Goal: Transaction & Acquisition: Purchase product/service

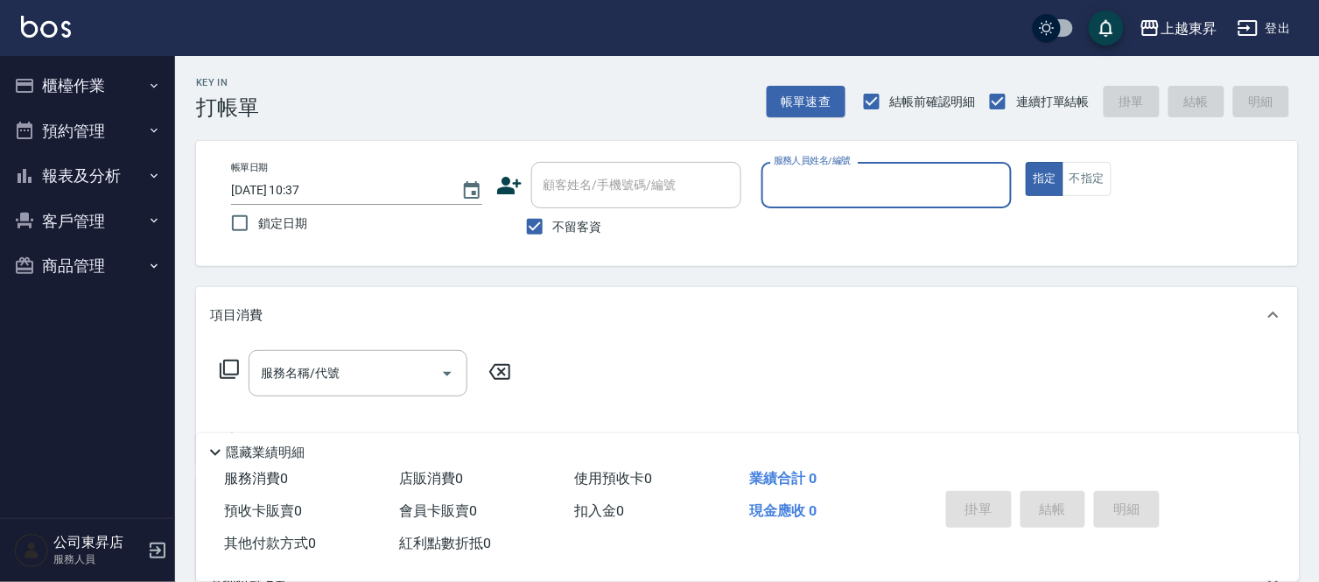
click at [825, 179] on input "服務人員姓名/編號" at bounding box center [886, 185] width 235 height 31
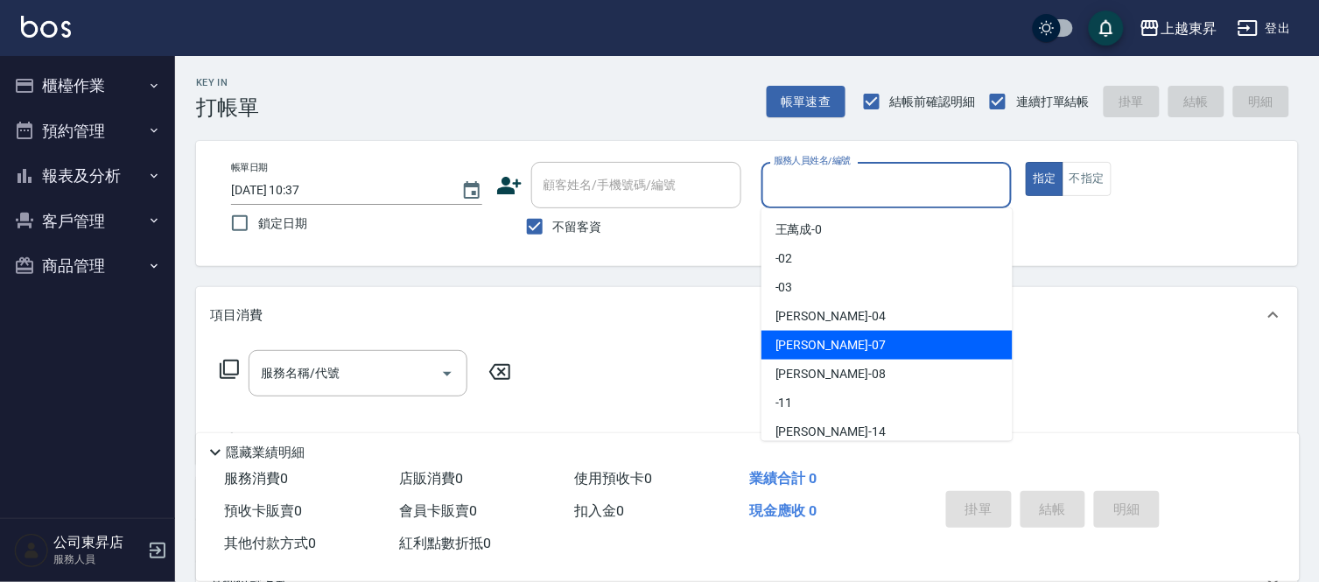
drag, startPoint x: 847, startPoint y: 341, endPoint x: 860, endPoint y: 315, distance: 29.4
click at [847, 339] on div "榮松 -07" at bounding box center [887, 345] width 251 height 29
type input "榮松-07"
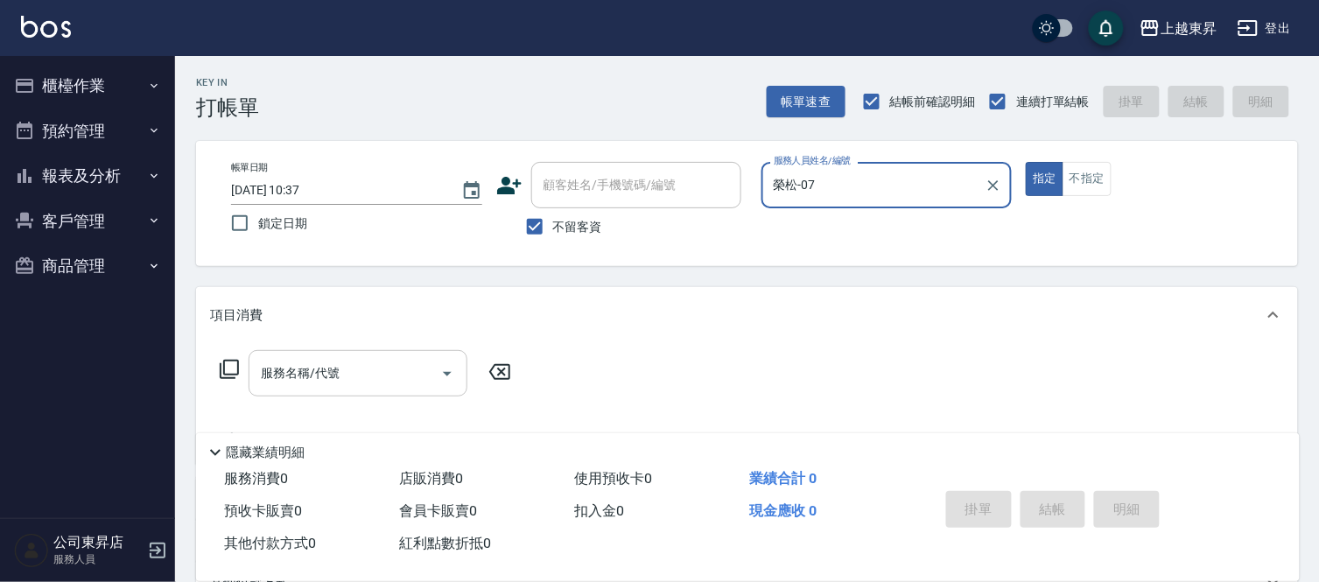
click at [353, 361] on input "服務名稱/代號" at bounding box center [344, 373] width 177 height 31
click at [361, 370] on input "服務名稱/代號" at bounding box center [344, 373] width 177 height 31
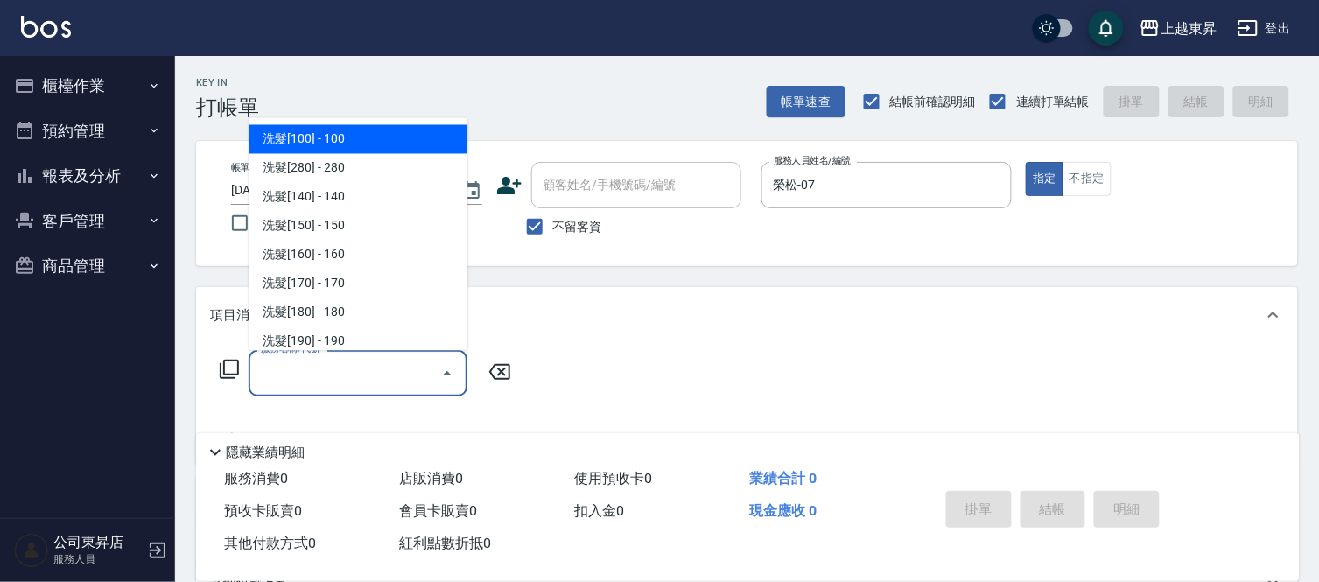
click at [361, 368] on input "服務名稱/代號" at bounding box center [344, 373] width 177 height 31
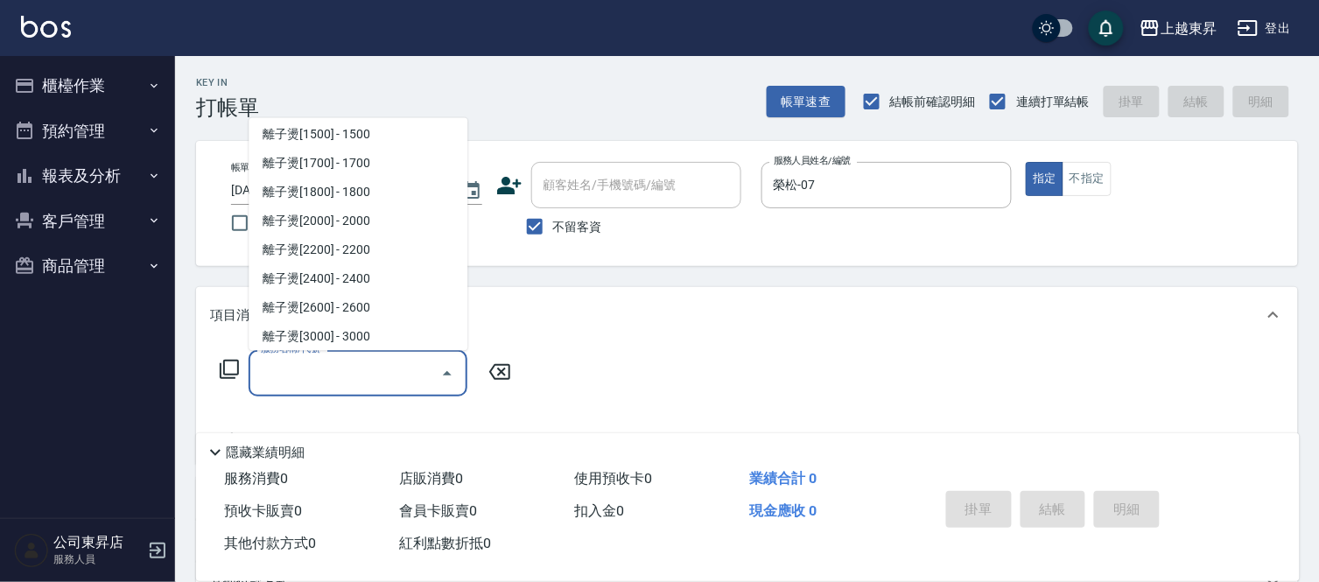
scroll to position [486, 0]
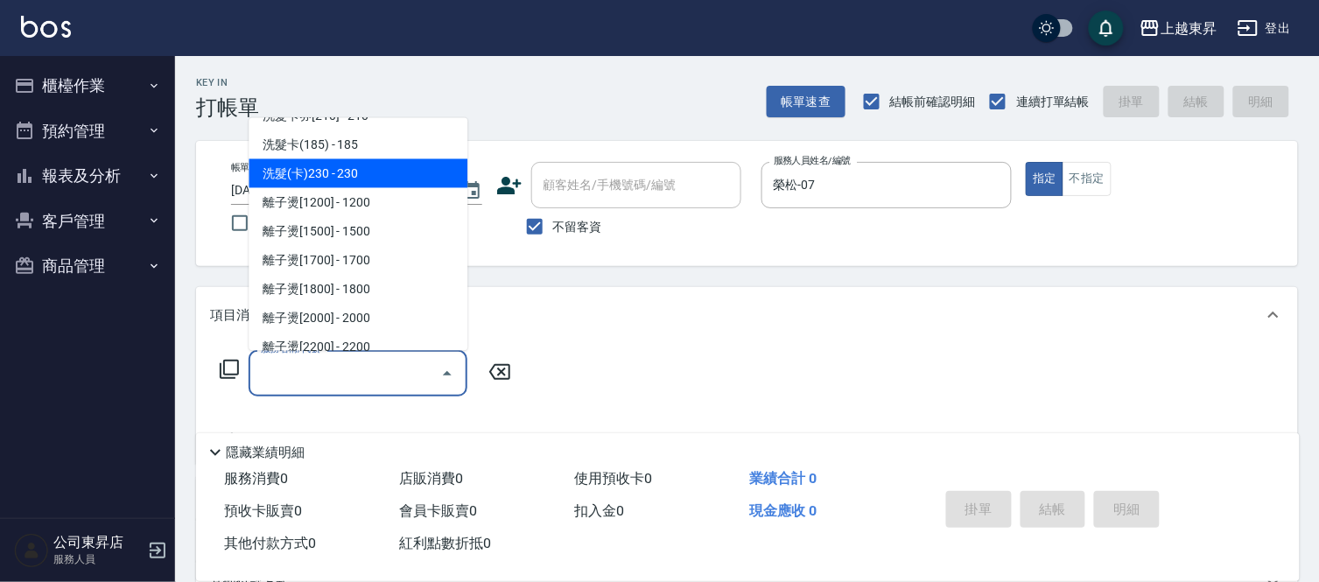
click at [343, 170] on span "洗髮(卡)230 - 230" at bounding box center [358, 173] width 219 height 29
type input "洗髮(卡)230(224)"
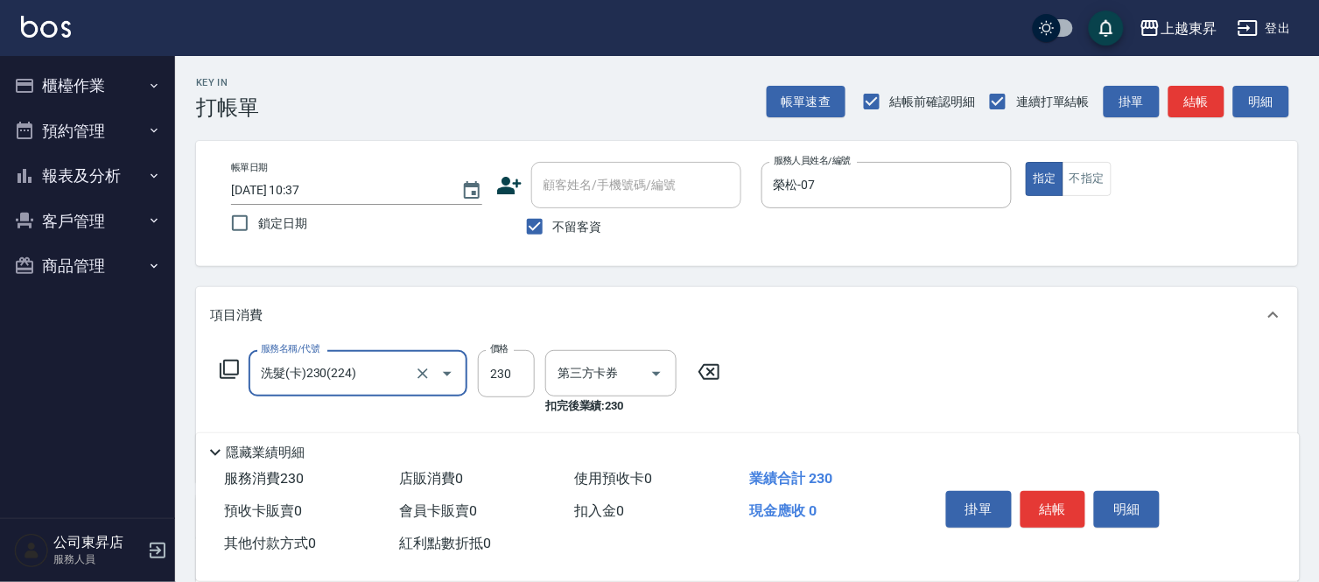
type input "舊有卡券"
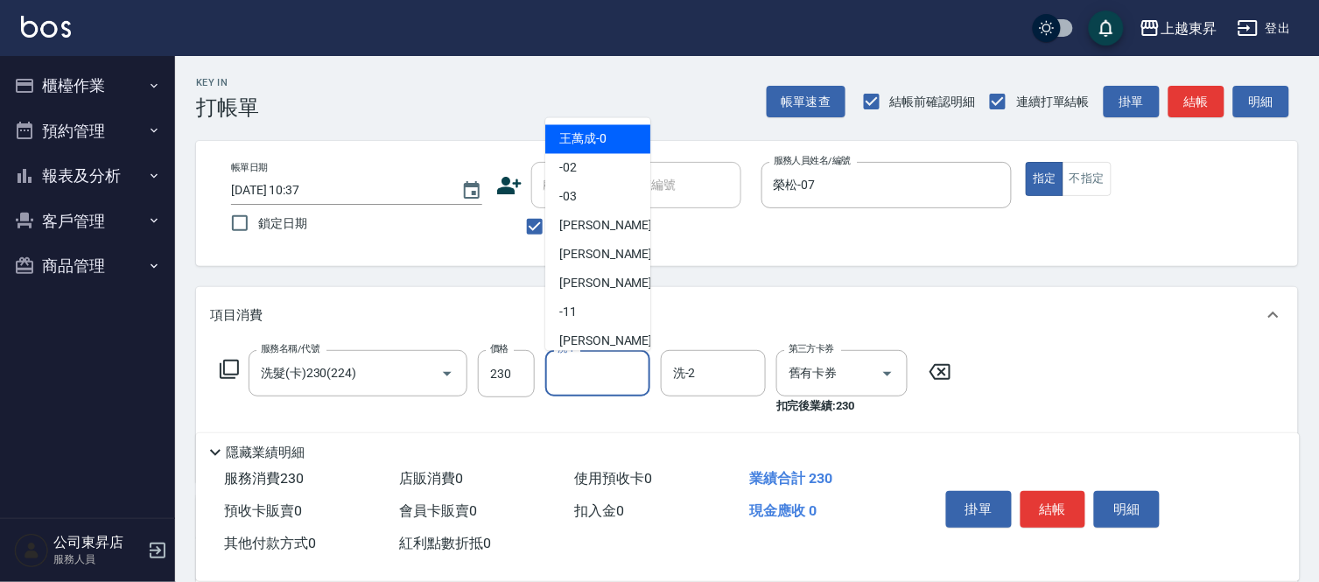
click at [579, 373] on input "洗-1" at bounding box center [597, 373] width 89 height 31
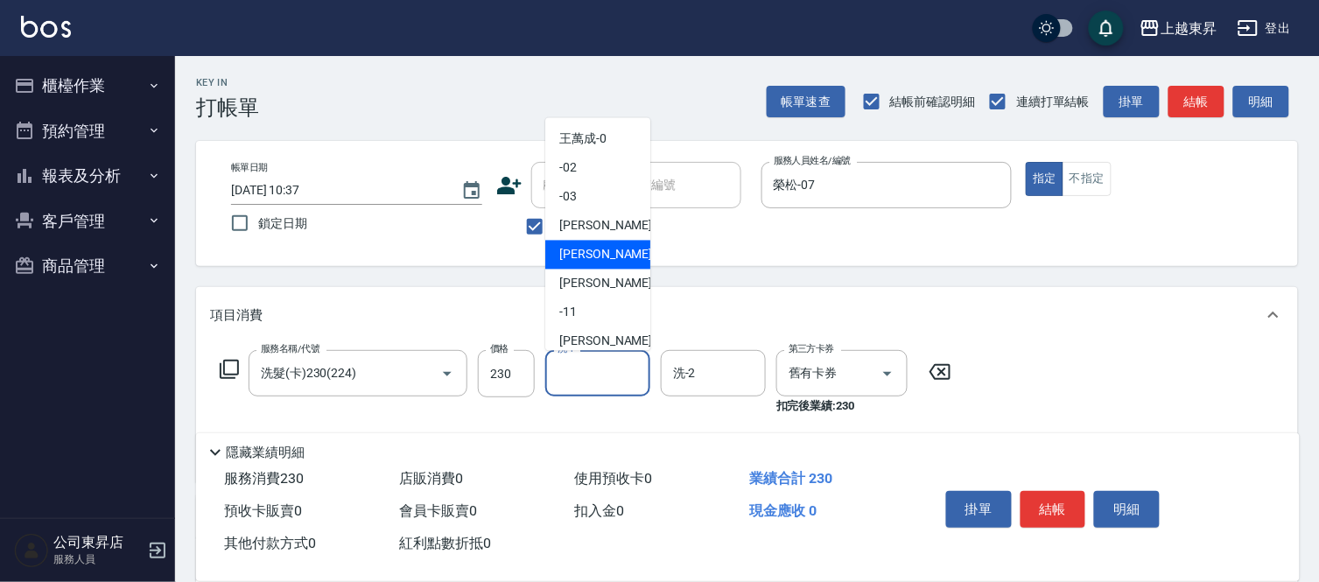
drag, startPoint x: 580, startPoint y: 250, endPoint x: 610, endPoint y: 333, distance: 88.3
click at [580, 251] on span "榮松 -07" at bounding box center [614, 255] width 110 height 18
type input "榮松-07"
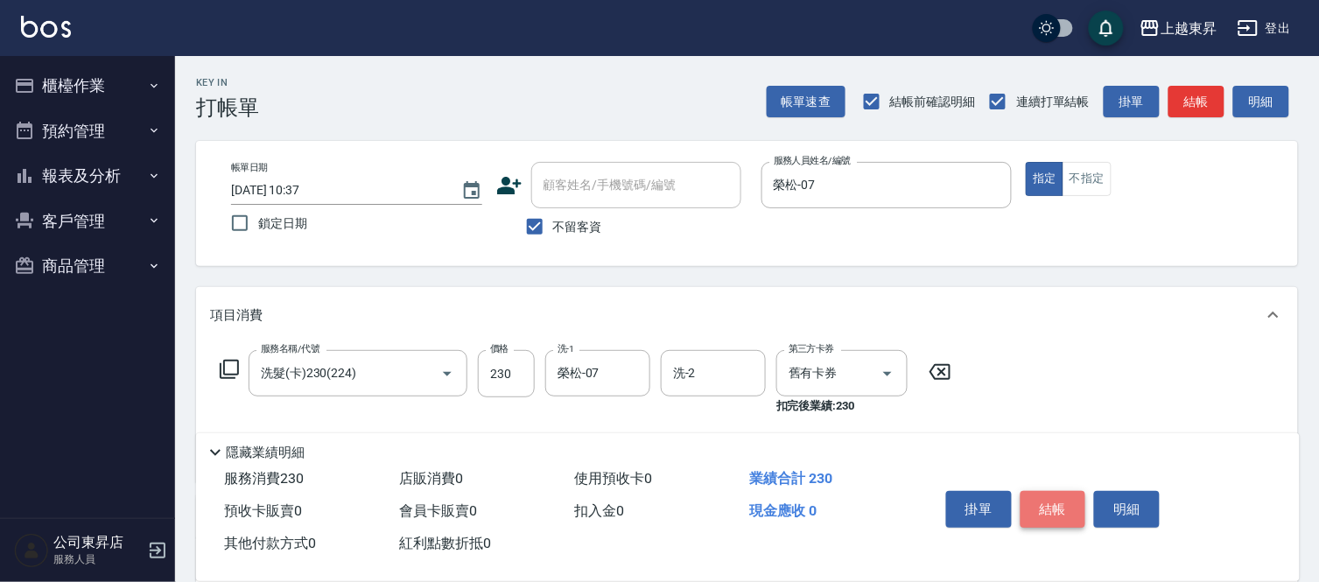
click at [1055, 494] on button "結帳" at bounding box center [1054, 509] width 66 height 37
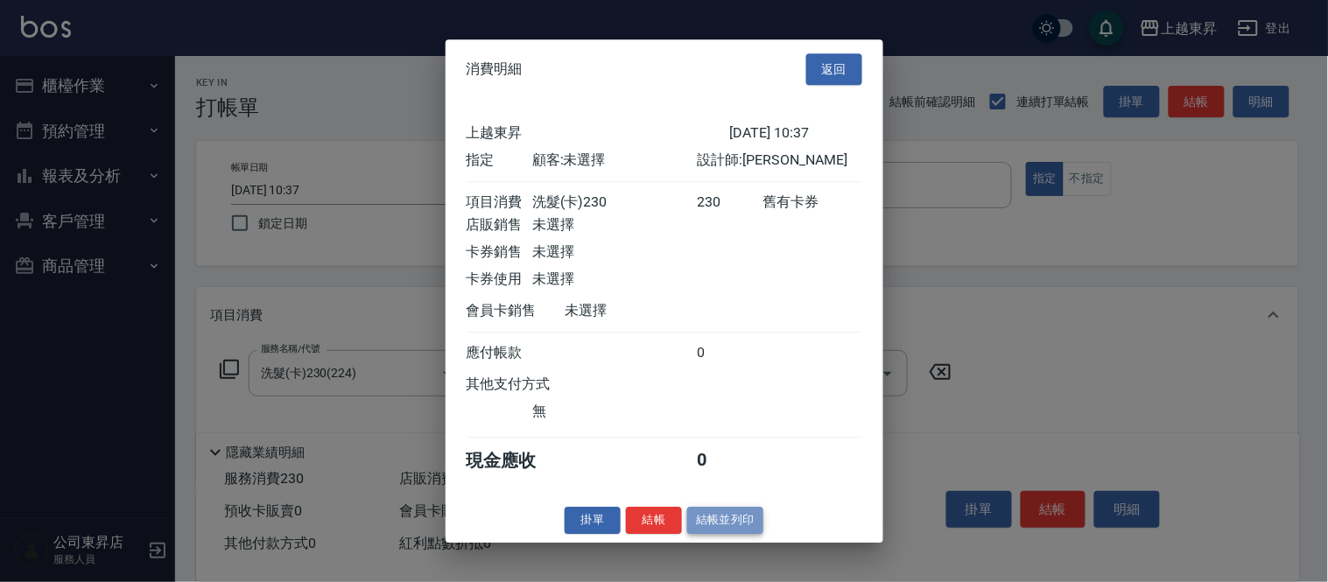
click at [738, 522] on button "結帳並列印" at bounding box center [725, 520] width 76 height 27
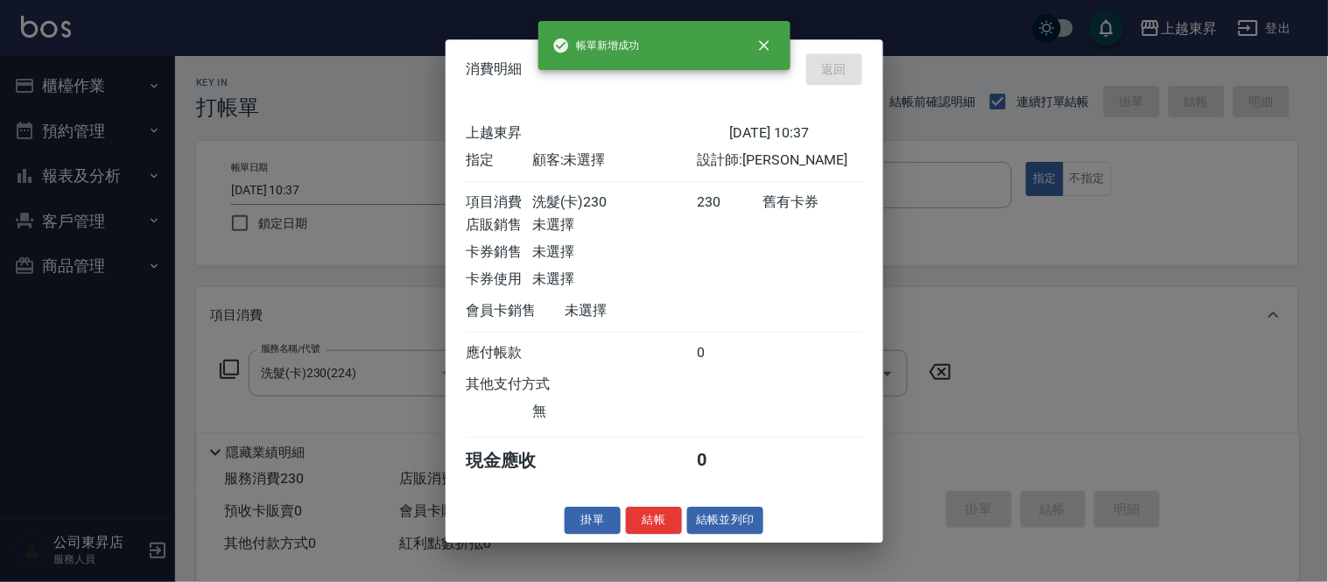
type input "[DATE] 10:38"
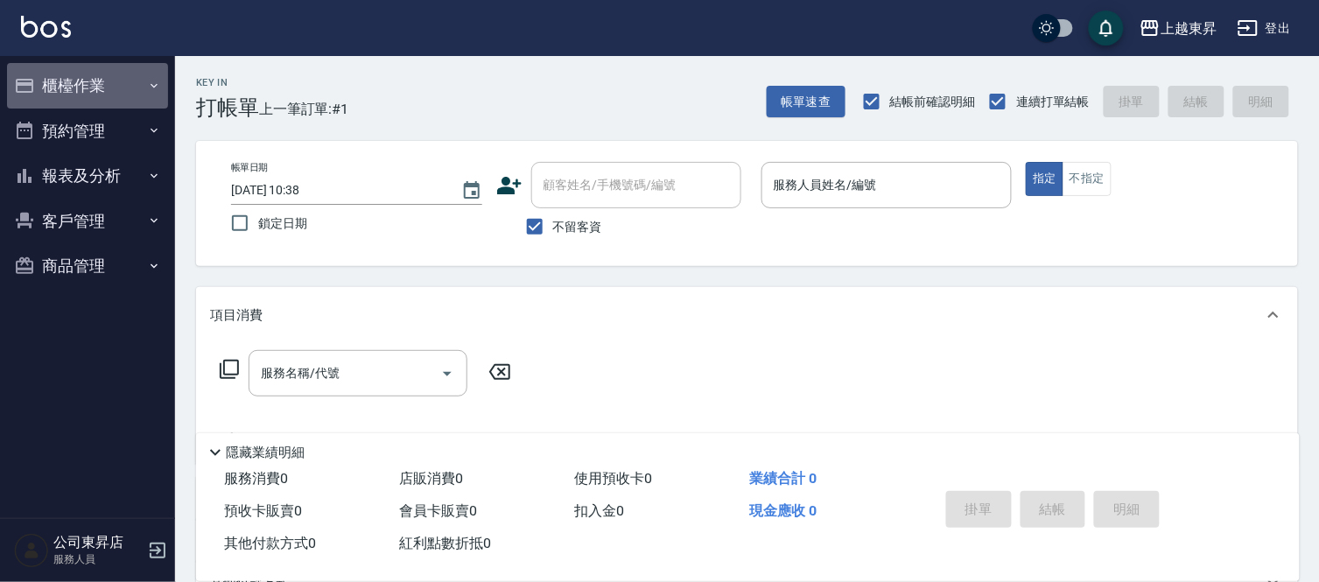
drag, startPoint x: 158, startPoint y: 84, endPoint x: 140, endPoint y: 146, distance: 64.8
click at [158, 91] on icon "button" at bounding box center [154, 86] width 14 height 14
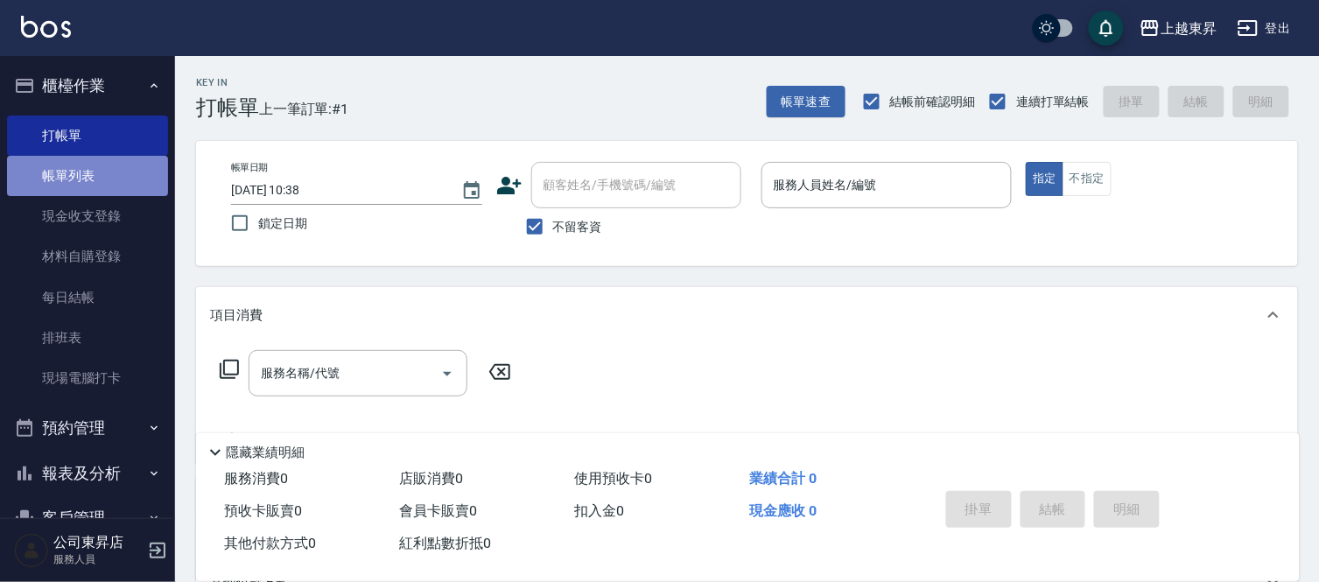
click at [136, 176] on link "帳單列表" at bounding box center [87, 176] width 161 height 40
